Goal: Complete application form: Complete application form

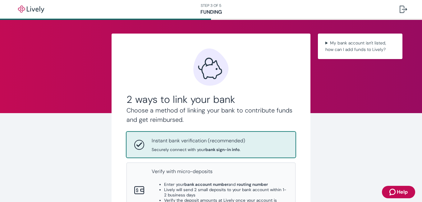
scroll to position [88, 0]
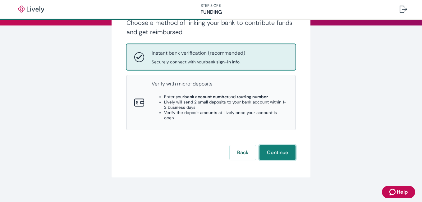
click at [274, 153] on button "Continue" at bounding box center [278, 152] width 36 height 15
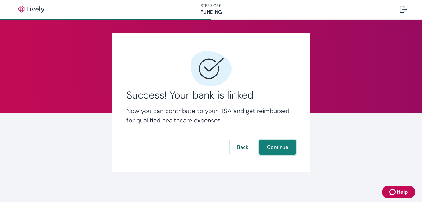
click at [279, 148] on button "Continue" at bounding box center [278, 147] width 36 height 15
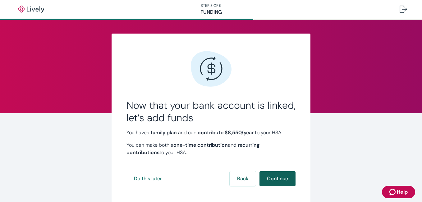
click at [277, 179] on button "Continue" at bounding box center [278, 178] width 36 height 15
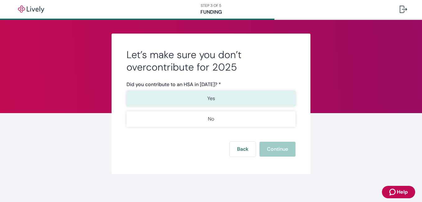
click at [208, 97] on p "Yes" at bounding box center [212, 98] width 8 height 7
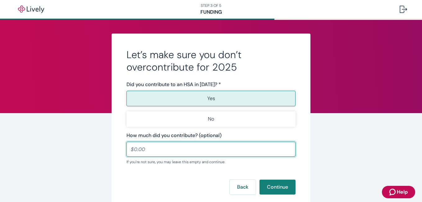
click at [171, 151] on input "How much did you contribute? (optional)" at bounding box center [211, 149] width 169 height 12
click at [272, 187] on button "Continue" at bounding box center [278, 187] width 36 height 15
type input "500.00"
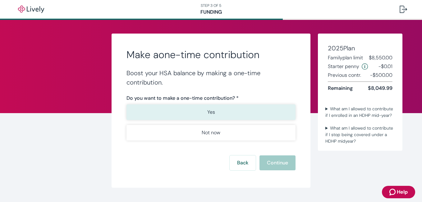
click at [217, 109] on button "Yes" at bounding box center [211, 113] width 169 height 16
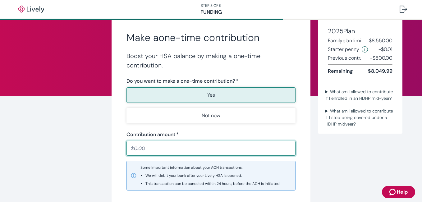
scroll to position [31, 0]
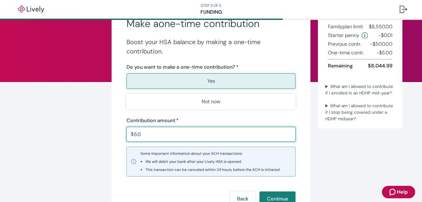
type input "500"
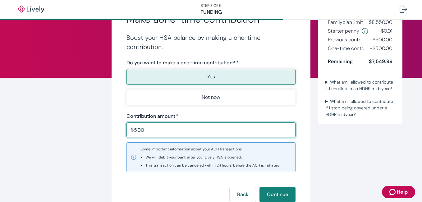
scroll to position [62, 0]
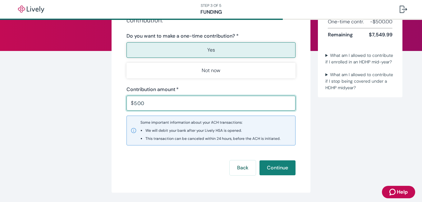
drag, startPoint x: 141, startPoint y: 100, endPoint x: 117, endPoint y: 102, distance: 24.0
click at [117, 102] on div "Make a one-time contribution Boost your HSA balance by making a one-time contri…" at bounding box center [211, 82] width 199 height 222
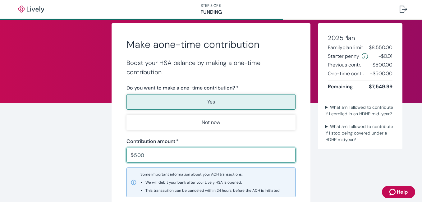
scroll to position [0, 0]
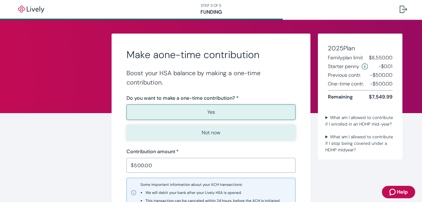
click at [208, 134] on p "Not now" at bounding box center [211, 132] width 19 height 7
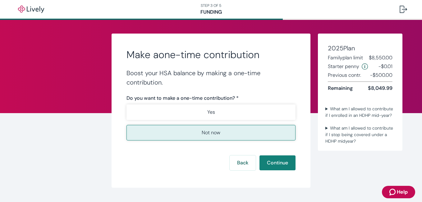
click at [208, 133] on p "Not now" at bounding box center [211, 132] width 19 height 7
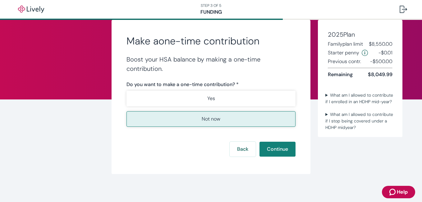
scroll to position [16, 0]
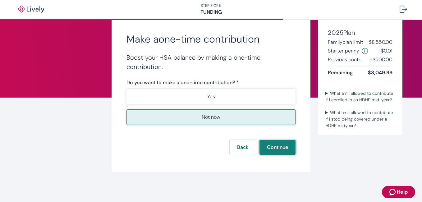
click at [278, 147] on button "Continue" at bounding box center [278, 147] width 36 height 15
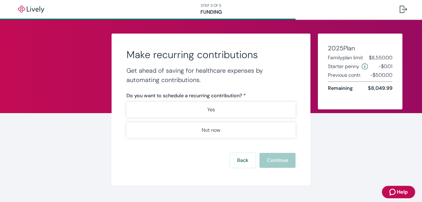
click at [198, 122] on div "Yes Not now" at bounding box center [211, 120] width 169 height 36
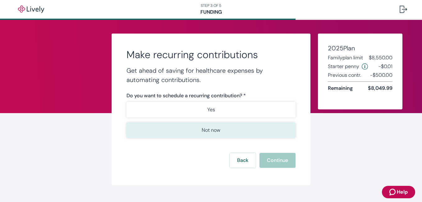
click at [201, 126] on button "Not now" at bounding box center [211, 131] width 169 height 16
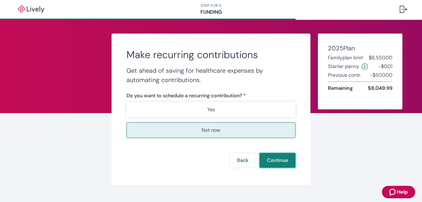
click at [278, 162] on button "Continue" at bounding box center [278, 160] width 36 height 15
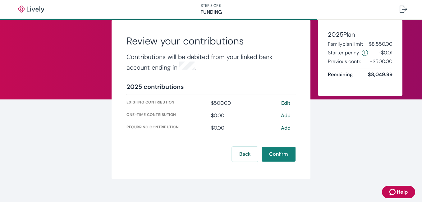
scroll to position [19, 0]
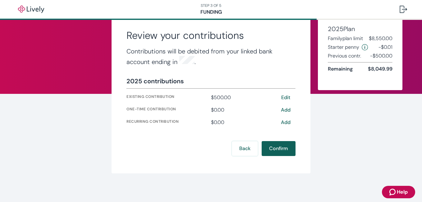
click at [276, 146] on button "Confirm" at bounding box center [279, 148] width 34 height 15
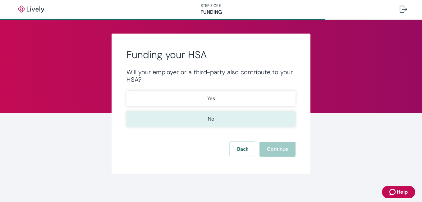
click at [232, 118] on button "No" at bounding box center [211, 119] width 169 height 16
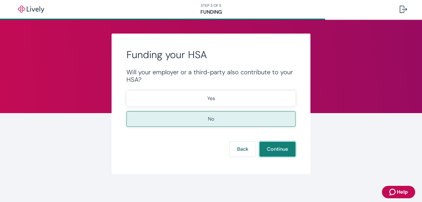
click at [277, 149] on button "Continue" at bounding box center [278, 149] width 36 height 15
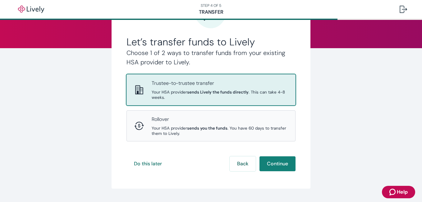
scroll to position [82, 0]
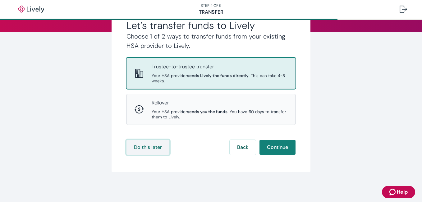
click at [148, 147] on button "Do this later" at bounding box center [148, 147] width 43 height 15
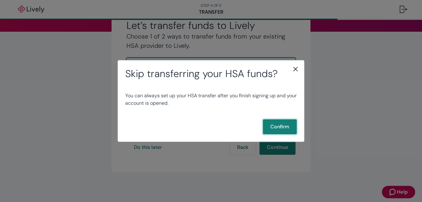
click at [279, 126] on button "Confirm" at bounding box center [280, 126] width 34 height 15
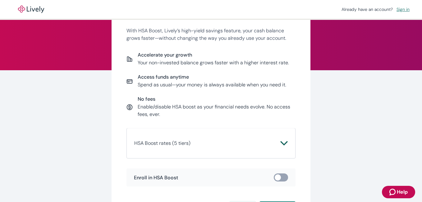
scroll to position [105, 0]
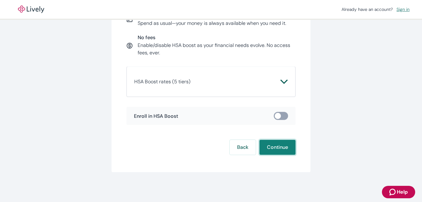
click at [279, 145] on button "Continue" at bounding box center [278, 147] width 36 height 15
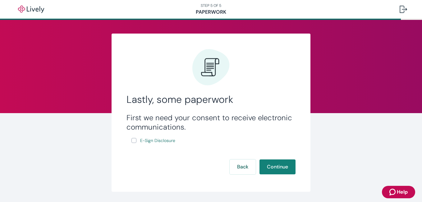
click at [133, 139] on input "E-Sign Disclosure" at bounding box center [134, 140] width 5 height 5
checkbox input "true"
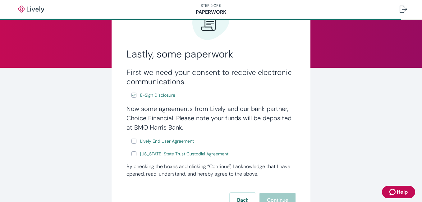
scroll to position [62, 0]
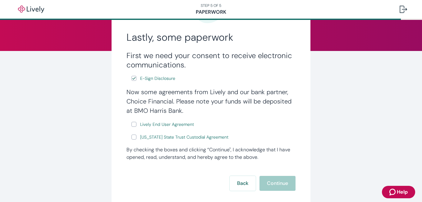
click at [133, 123] on input "Lively End User Agreement" at bounding box center [134, 124] width 5 height 5
checkbox input "true"
click at [132, 138] on input "[US_STATE] State Trust Custodial Agreement" at bounding box center [134, 137] width 5 height 5
checkbox input "true"
click at [266, 182] on button "Continue" at bounding box center [278, 183] width 36 height 15
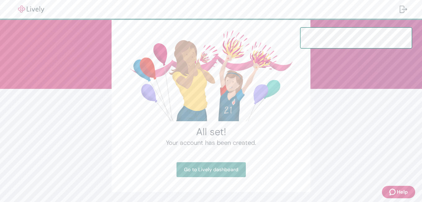
scroll to position [31, 0]
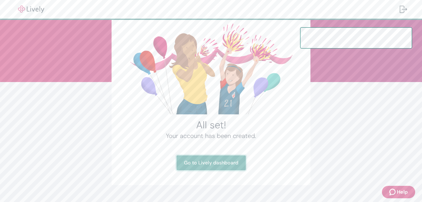
click at [218, 162] on link "Go to Lively dashboard" at bounding box center [211, 163] width 69 height 15
